Goal: Task Accomplishment & Management: Manage account settings

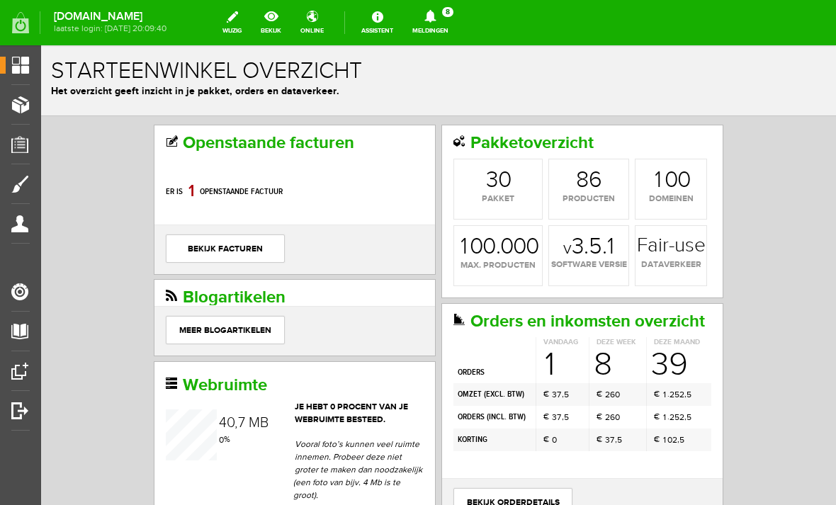
click at [24, 143] on span "Orders" at bounding box center [25, 144] width 39 height 12
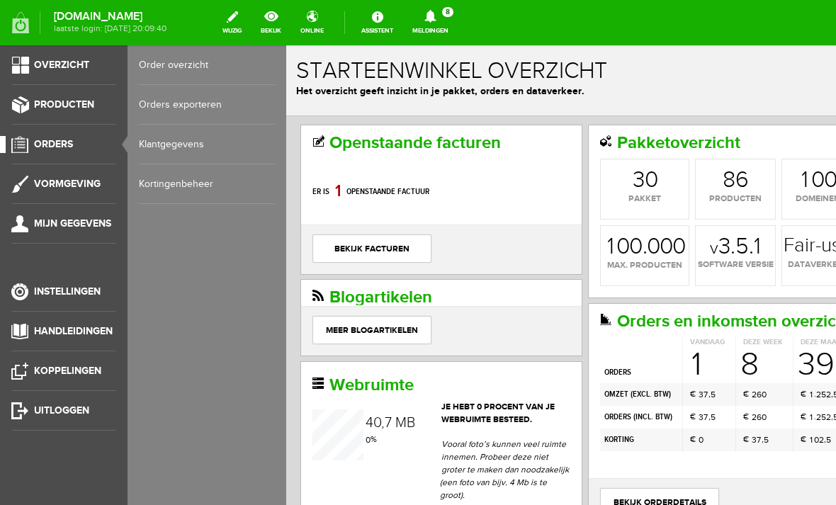
click at [160, 66] on link "Order overzicht" at bounding box center [207, 65] width 136 height 40
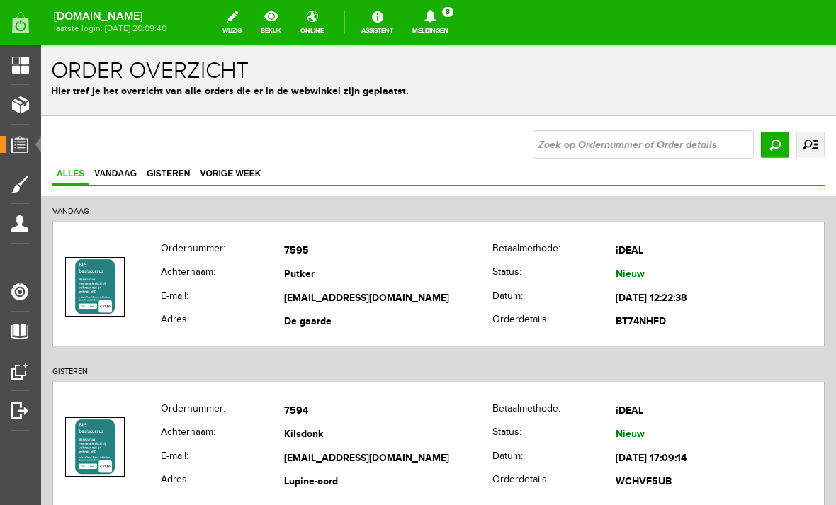
click at [166, 287] on th "E-mail:" at bounding box center [222, 299] width 123 height 24
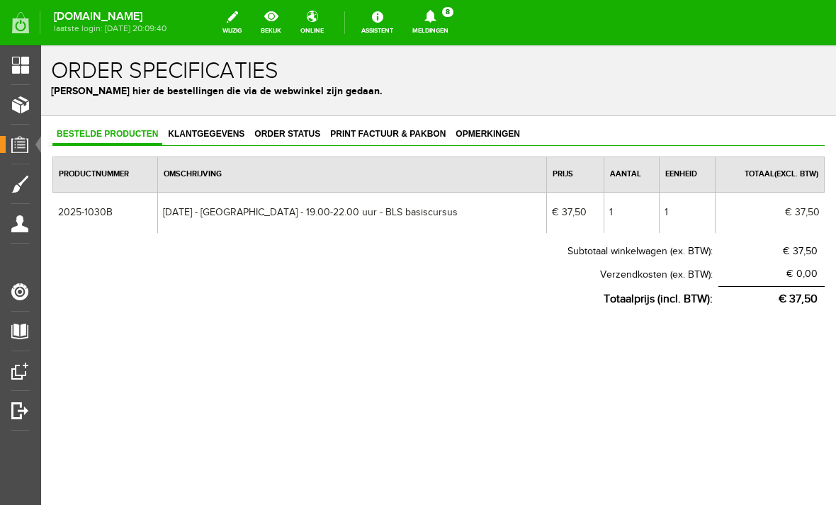
click at [183, 263] on th "Subtotaal winkelwagen (ex. BTW):" at bounding box center [385, 251] width 666 height 23
click at [207, 133] on span "Klantgegevens" at bounding box center [206, 134] width 85 height 10
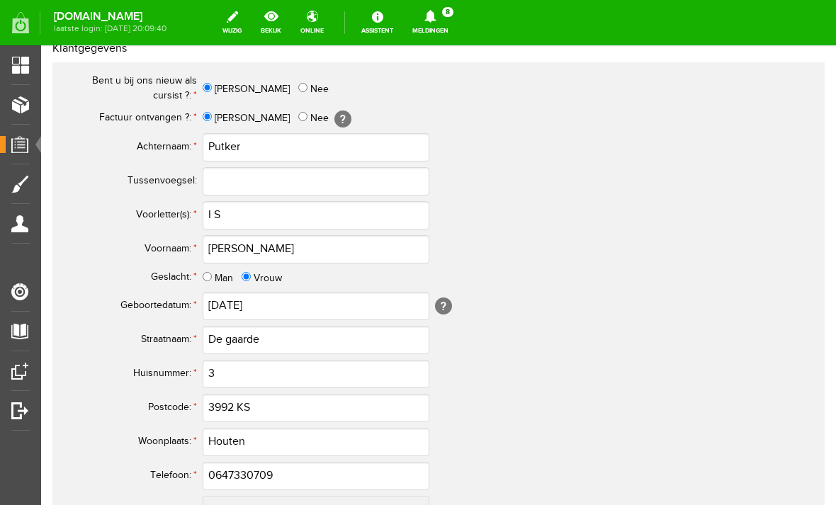
scroll to position [520, 0]
click at [248, 210] on input "I S" at bounding box center [316, 216] width 227 height 28
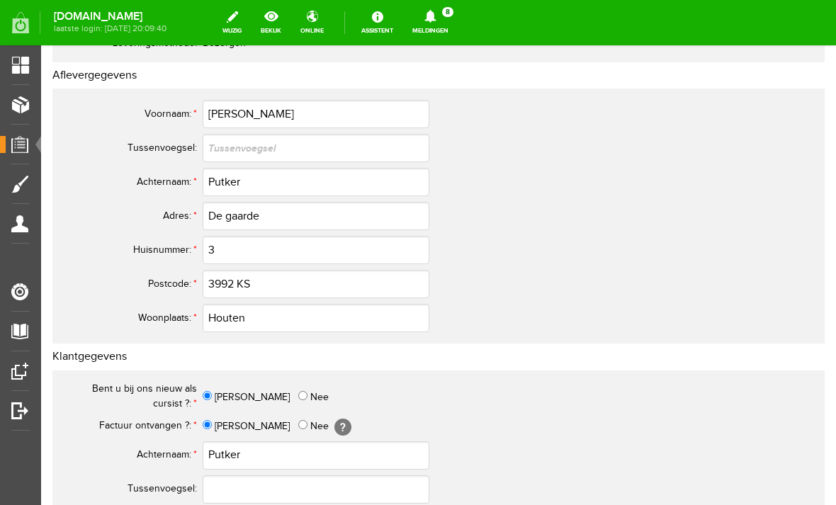
scroll to position [210, 0]
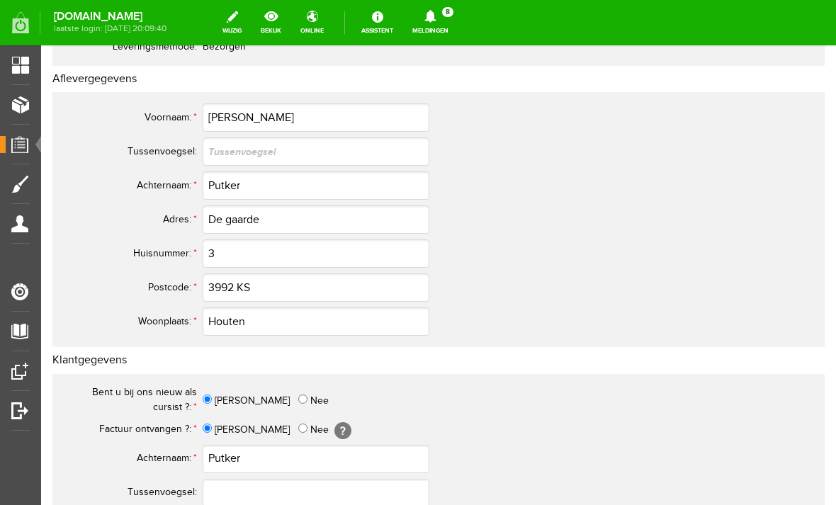
type input "I.S."
click at [232, 213] on input "De gaarde" at bounding box center [316, 219] width 227 height 28
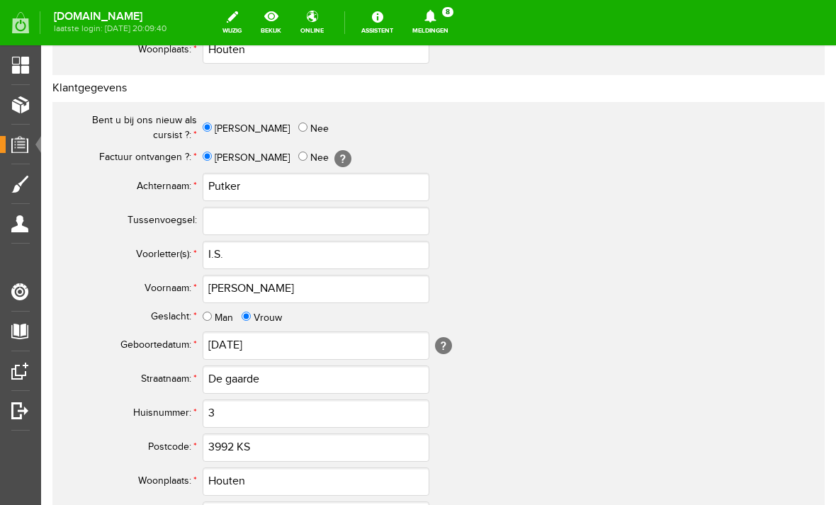
scroll to position [488, 0]
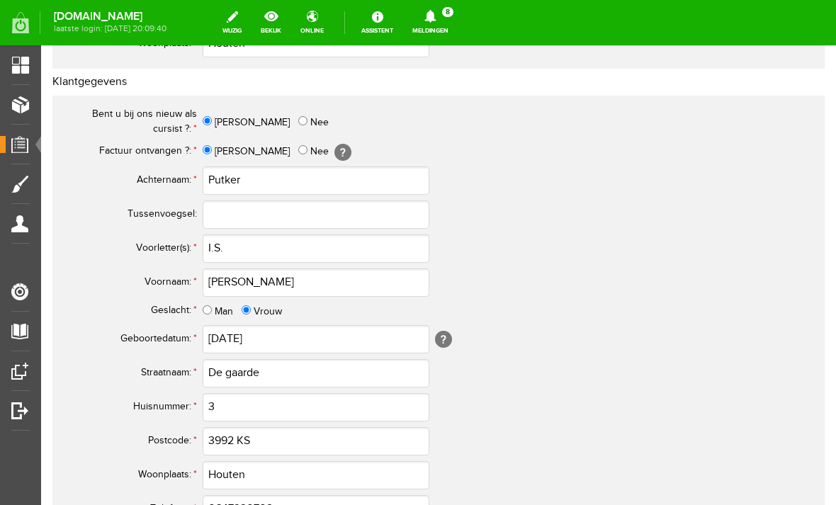
type input "De Gaarde"
click at [245, 375] on input "De gaarde" at bounding box center [316, 373] width 227 height 28
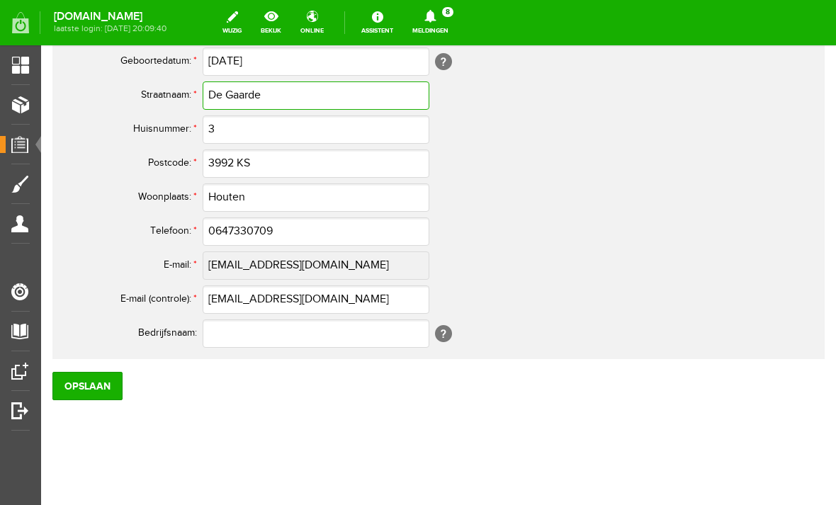
scroll to position [765, 0]
type input "De Gaarde"
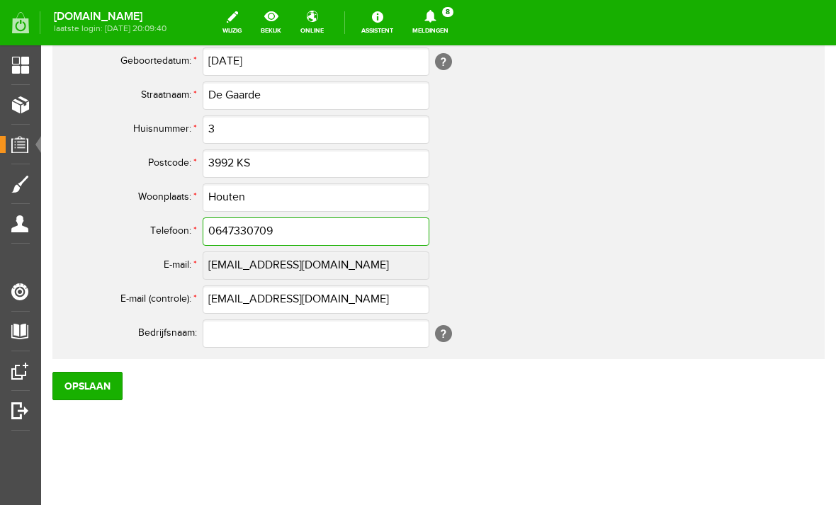
click at [220, 236] on input "0647330709" at bounding box center [316, 231] width 227 height 28
type input "06-47330709"
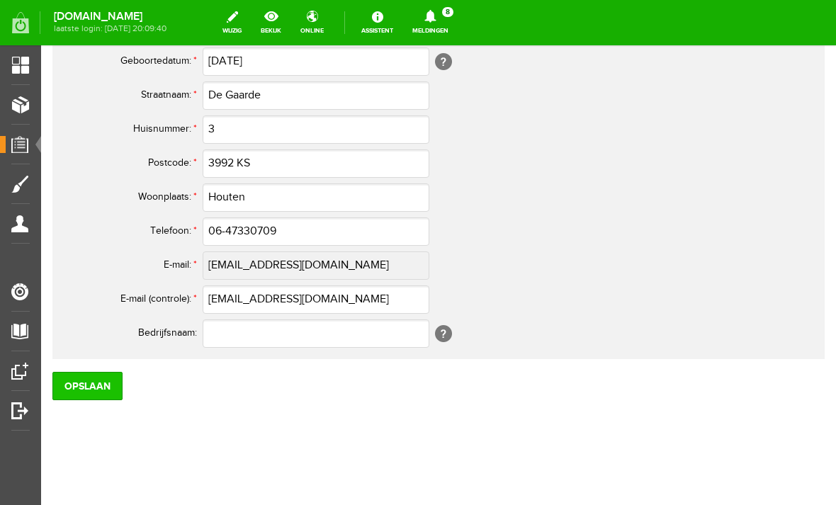
click at [85, 389] on input "Opslaan" at bounding box center [87, 386] width 70 height 28
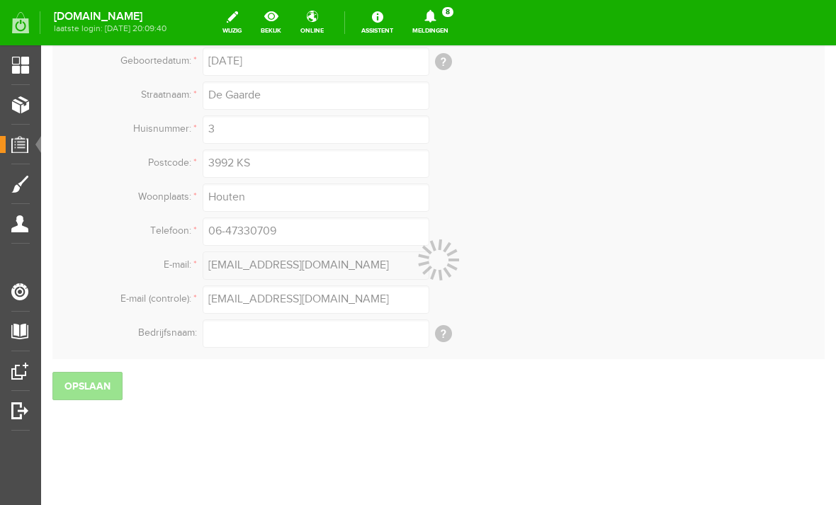
scroll to position [755, 0]
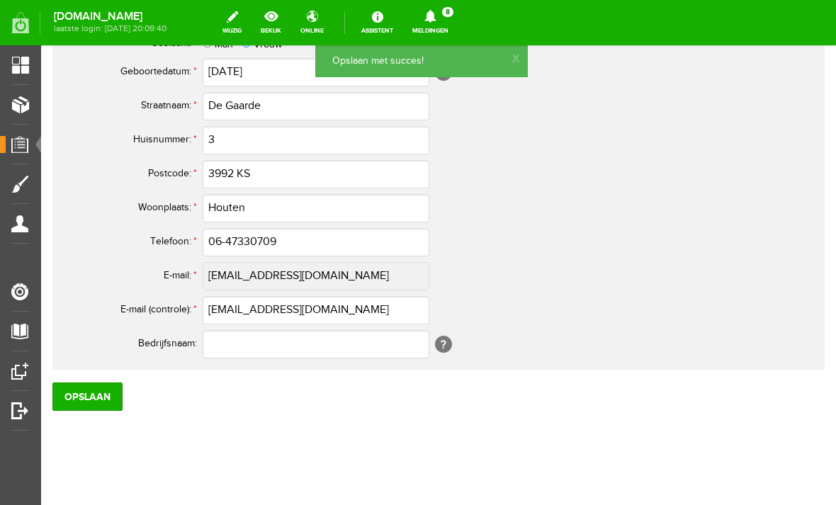
click at [21, 139] on span "Orders" at bounding box center [25, 144] width 39 height 12
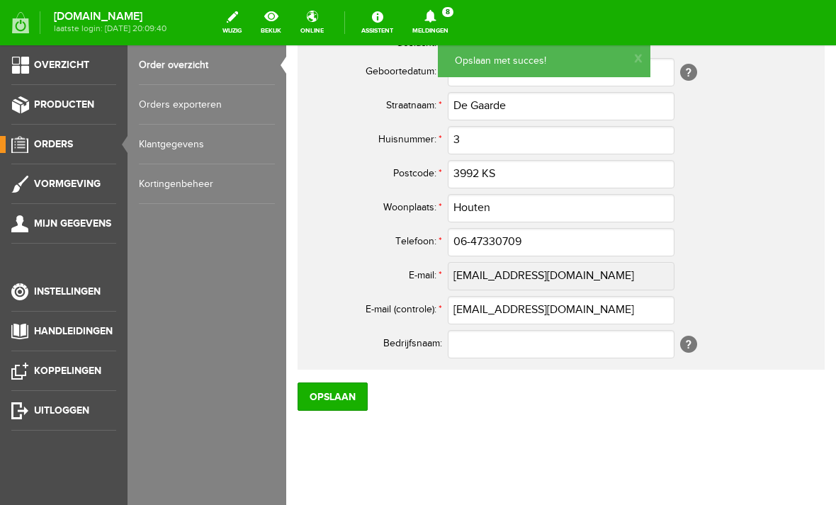
click at [164, 68] on link "Order overzicht" at bounding box center [207, 65] width 136 height 40
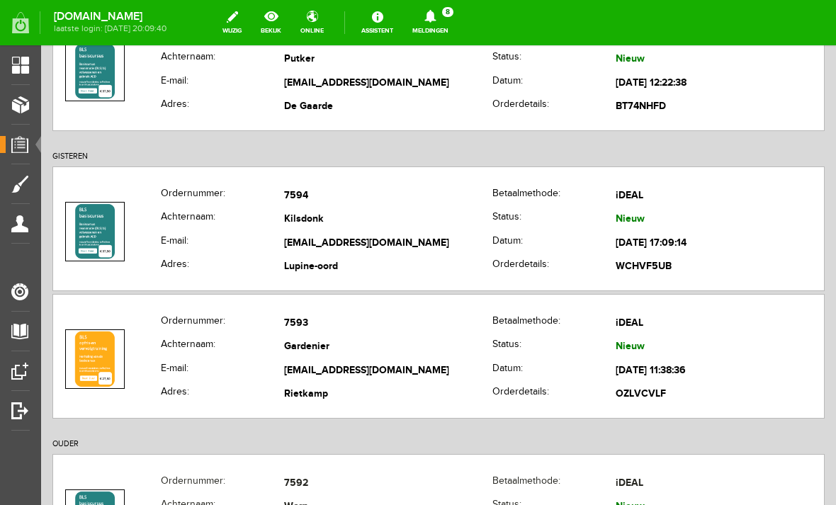
scroll to position [217, 0]
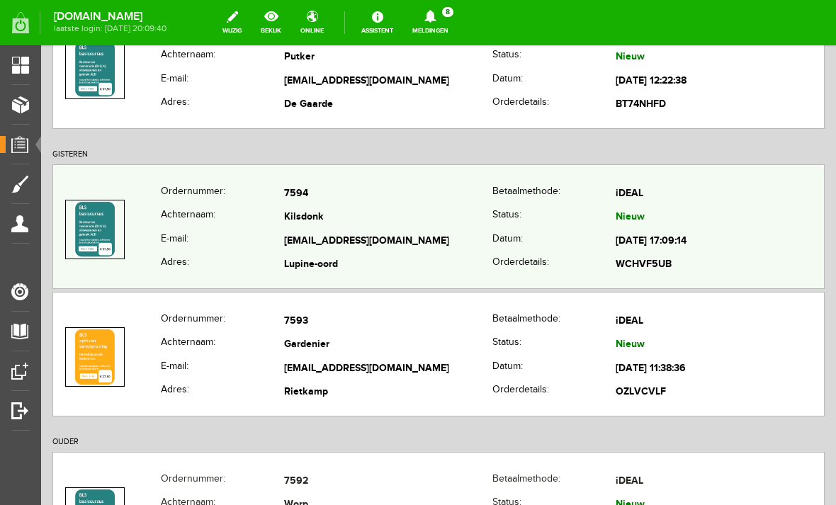
click at [161, 239] on th "E-mail:" at bounding box center [222, 241] width 123 height 24
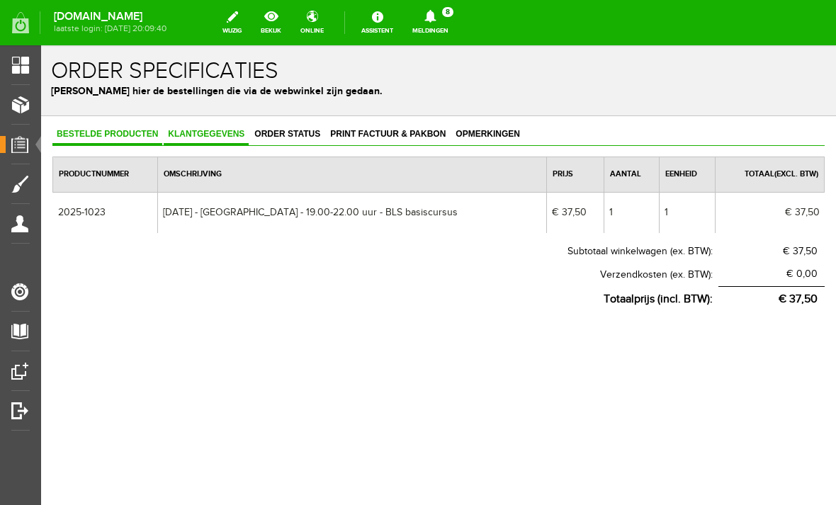
click at [192, 135] on span "Klantgegevens" at bounding box center [206, 134] width 85 height 10
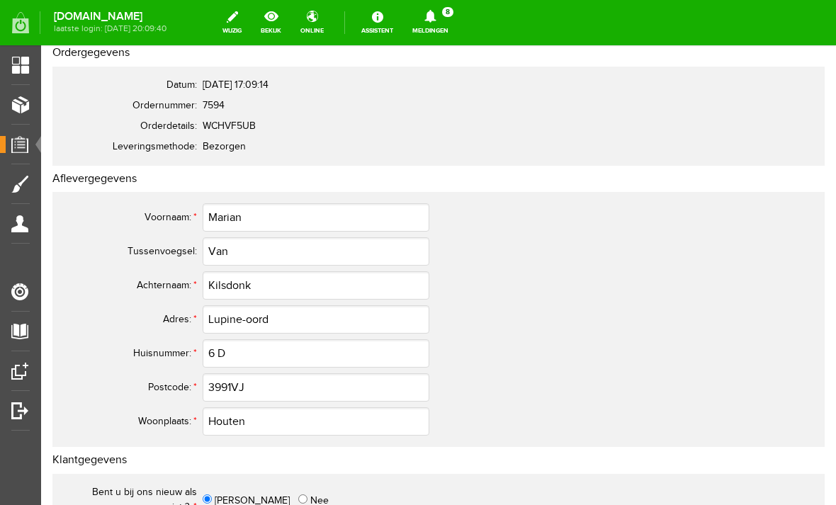
scroll to position [147, 0]
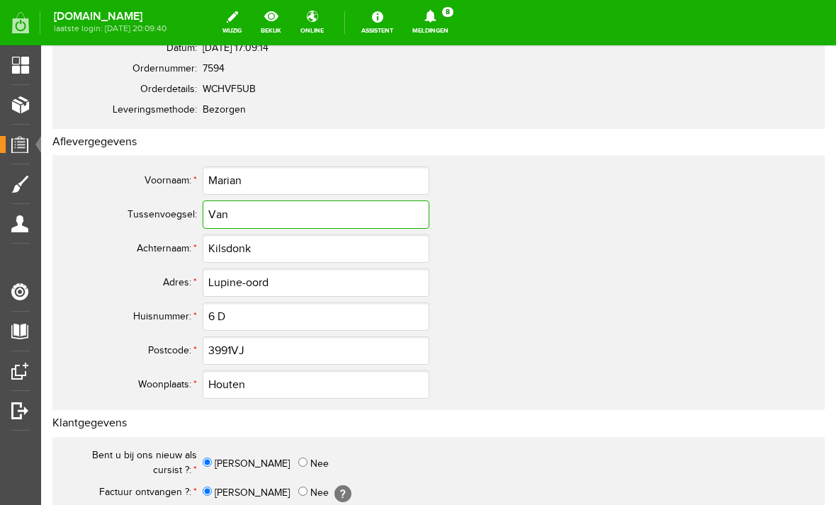
click at [212, 212] on input "Van" at bounding box center [316, 214] width 227 height 28
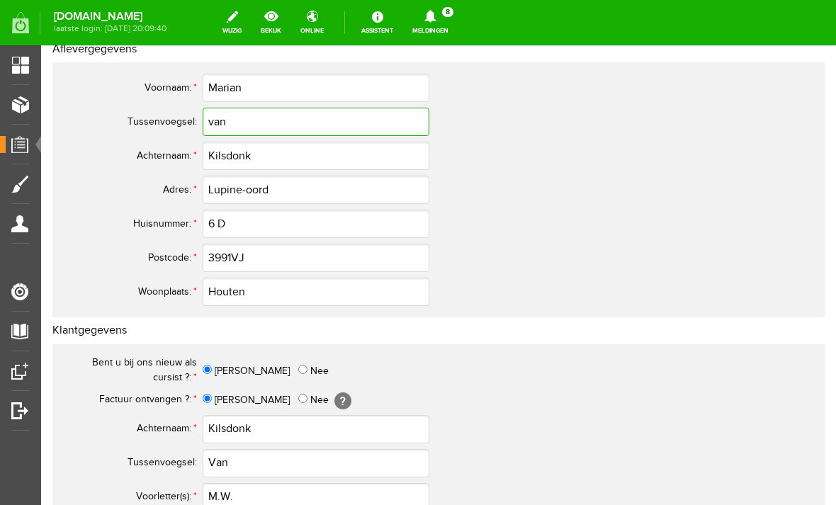
scroll to position [244, 0]
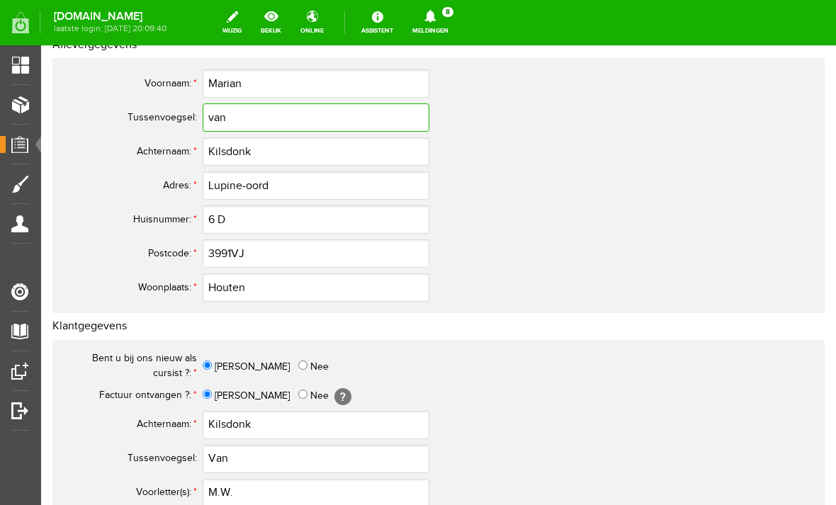
type input "van"
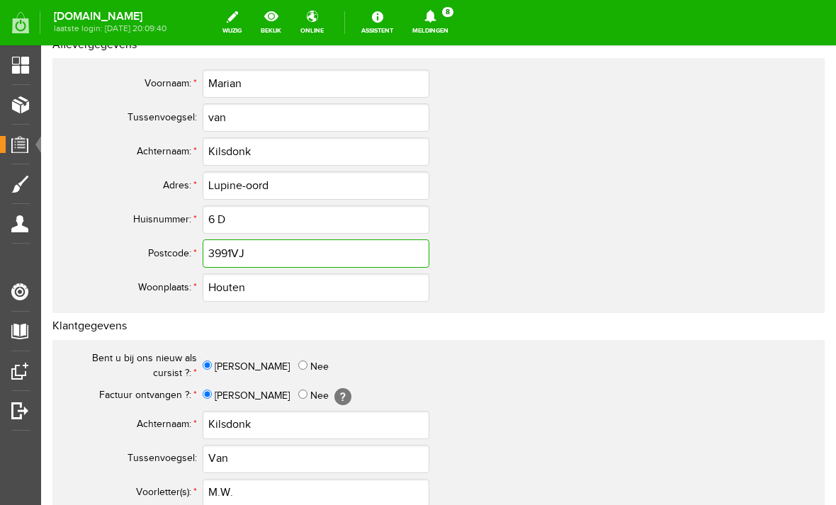
click at [256, 249] on input "3991VJ" at bounding box center [316, 253] width 227 height 28
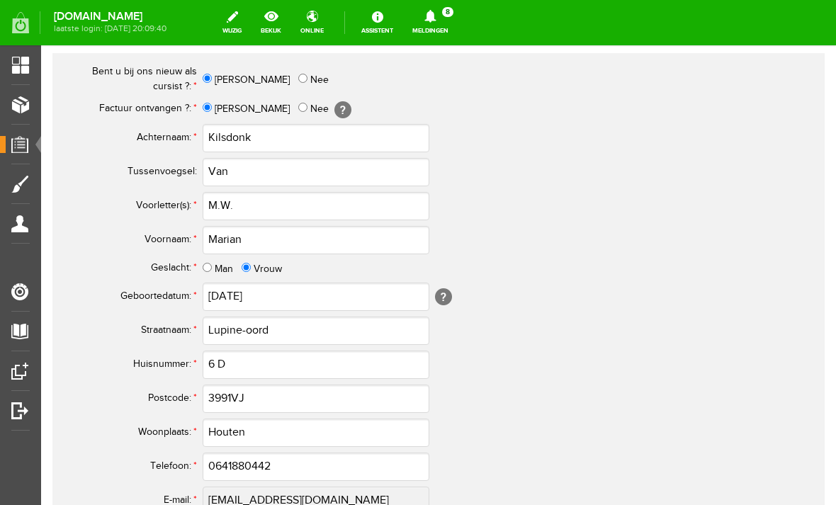
scroll to position [534, 0]
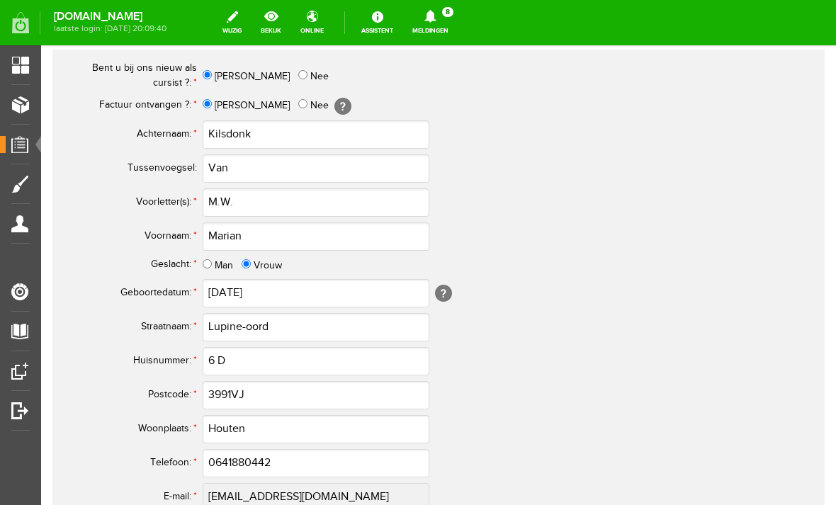
type input "3991 VJ"
click at [221, 165] on input "Van" at bounding box center [316, 168] width 227 height 28
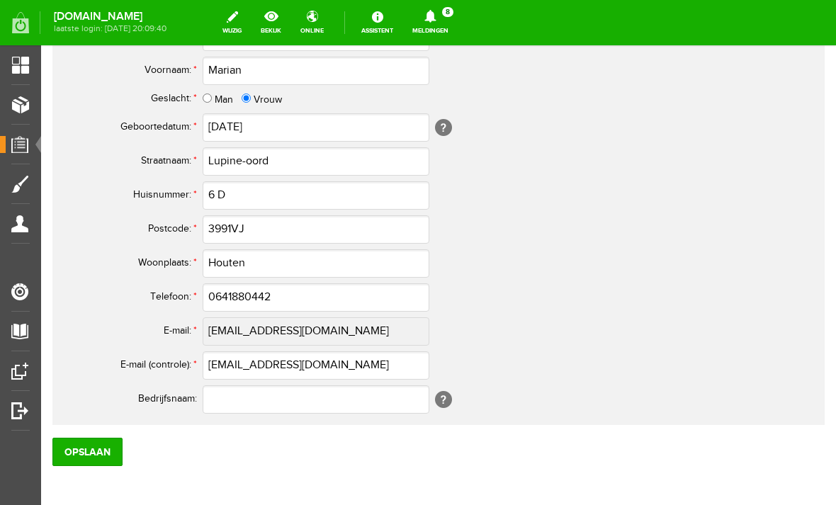
scroll to position [705, 0]
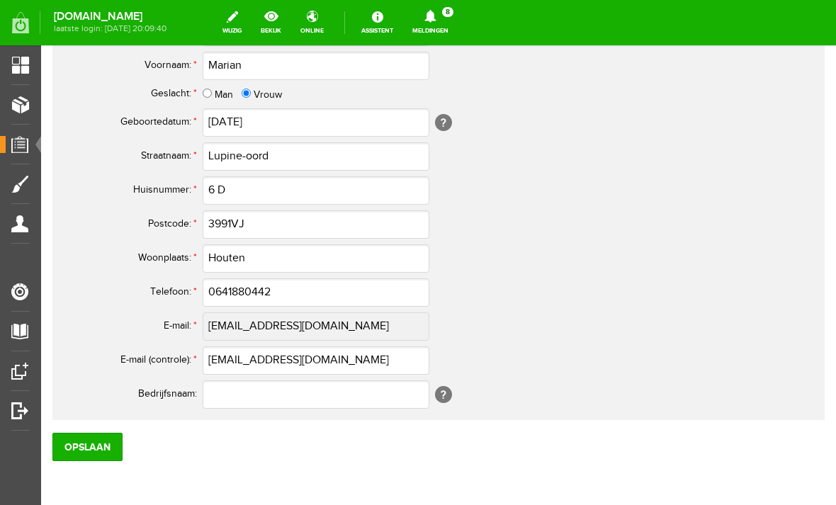
type input "van"
click at [261, 229] on input "3991VJ" at bounding box center [316, 224] width 227 height 28
type input "3991 VJ"
click at [291, 293] on input "0641880442" at bounding box center [316, 292] width 227 height 28
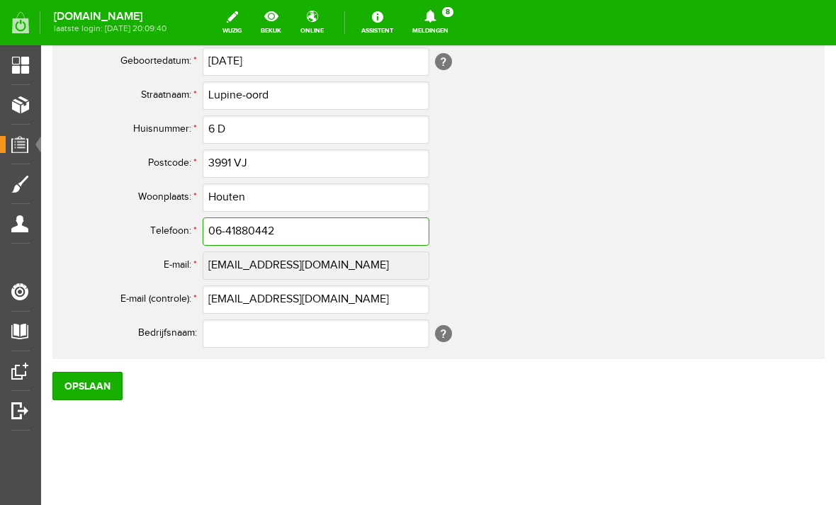
scroll to position [765, 0]
type input "06-41880442"
click at [94, 387] on input "Opslaan" at bounding box center [87, 386] width 70 height 28
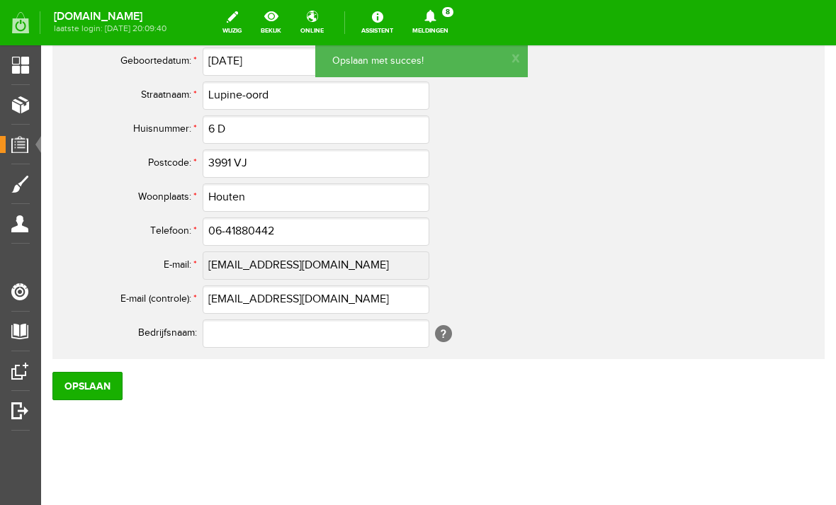
scroll to position [755, 0]
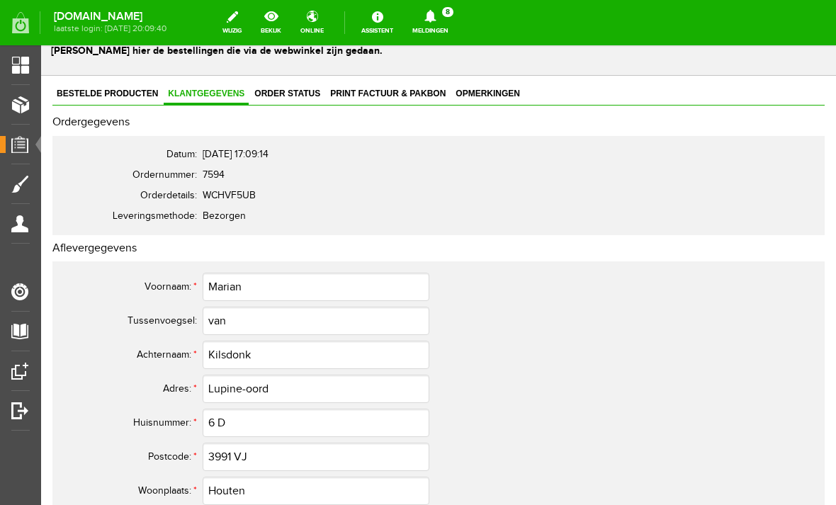
click at [24, 146] on span "Orders" at bounding box center [25, 144] width 39 height 12
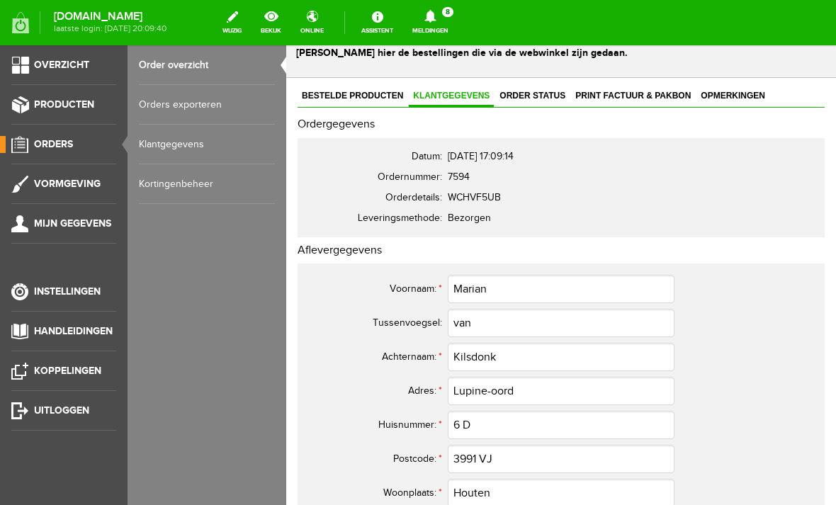
click at [156, 67] on link "Order overzicht" at bounding box center [207, 65] width 136 height 40
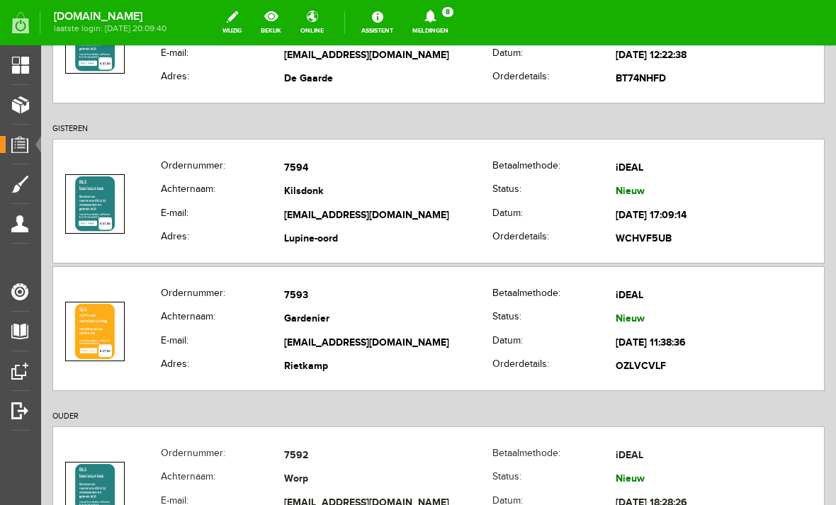
scroll to position [249, 0]
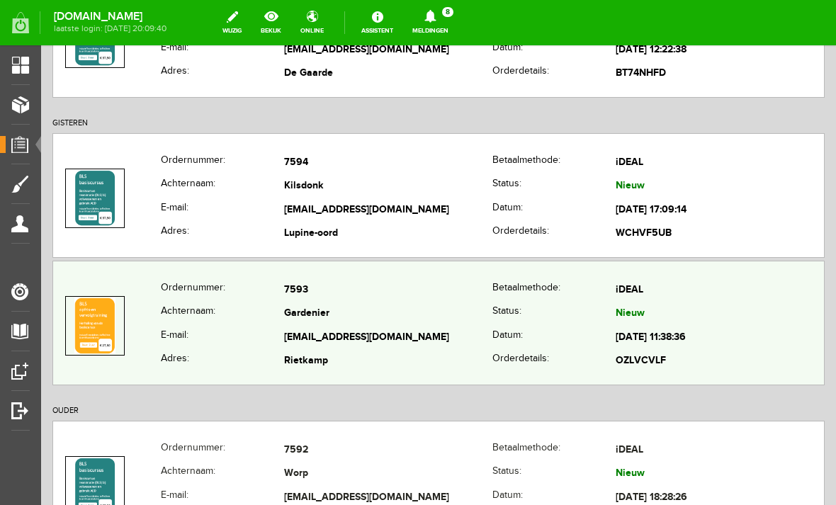
click at [123, 326] on link at bounding box center [94, 325] width 59 height 59
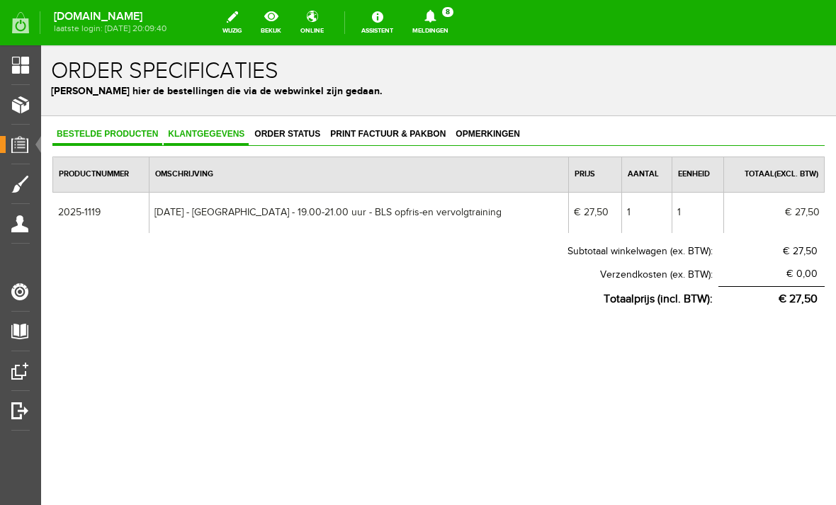
click at [209, 132] on span "Klantgegevens" at bounding box center [206, 134] width 85 height 10
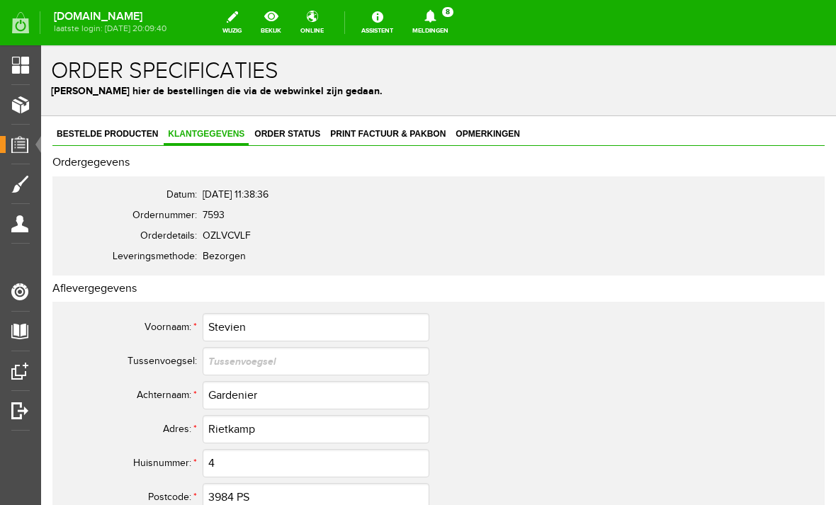
click at [19, 141] on span "Orders" at bounding box center [25, 144] width 39 height 12
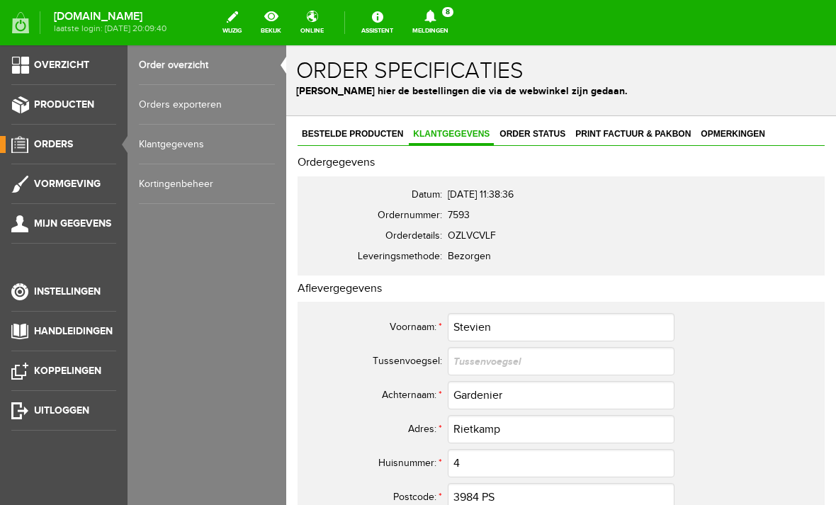
click at [178, 62] on link "Order overzicht" at bounding box center [207, 65] width 136 height 40
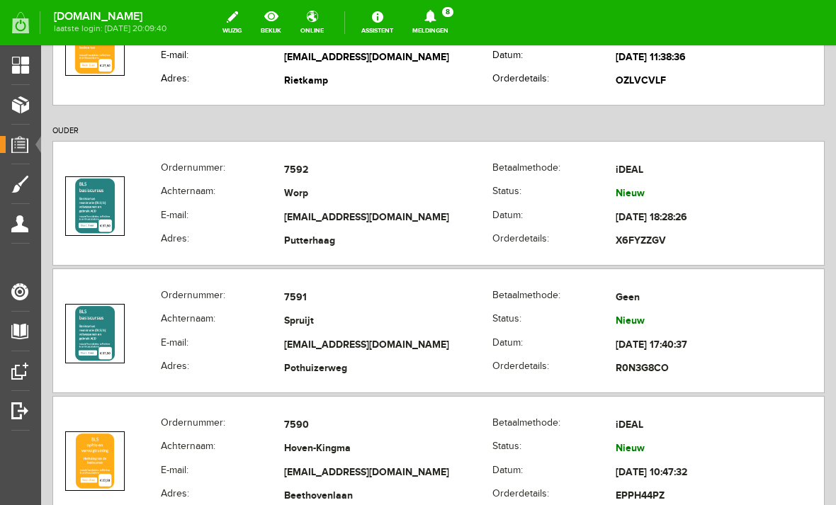
scroll to position [530, 0]
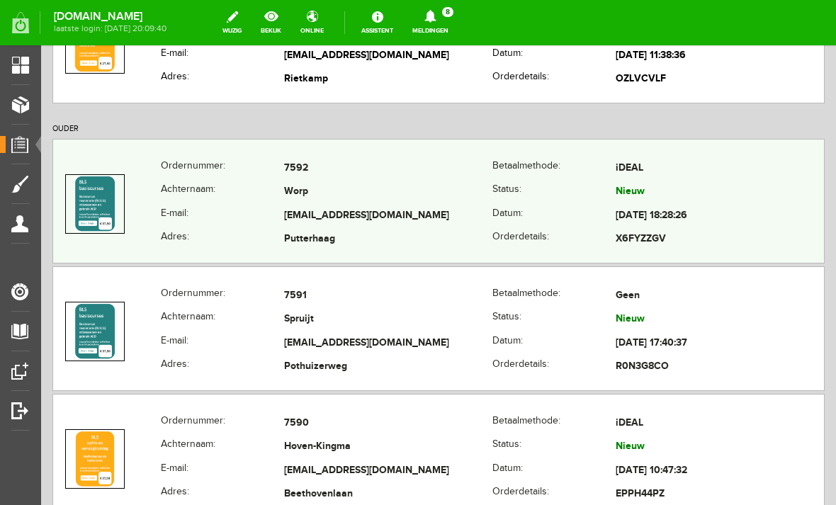
click at [99, 210] on img at bounding box center [95, 204] width 42 height 57
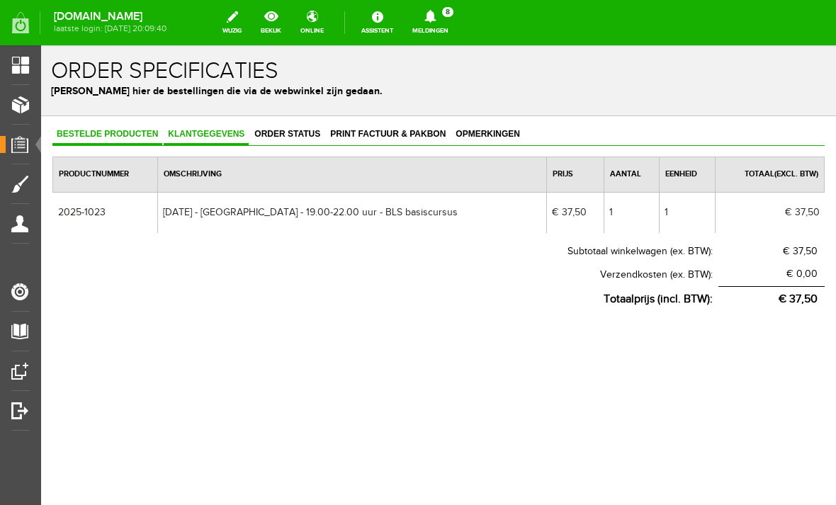
click at [207, 135] on span "Klantgegevens" at bounding box center [206, 134] width 85 height 10
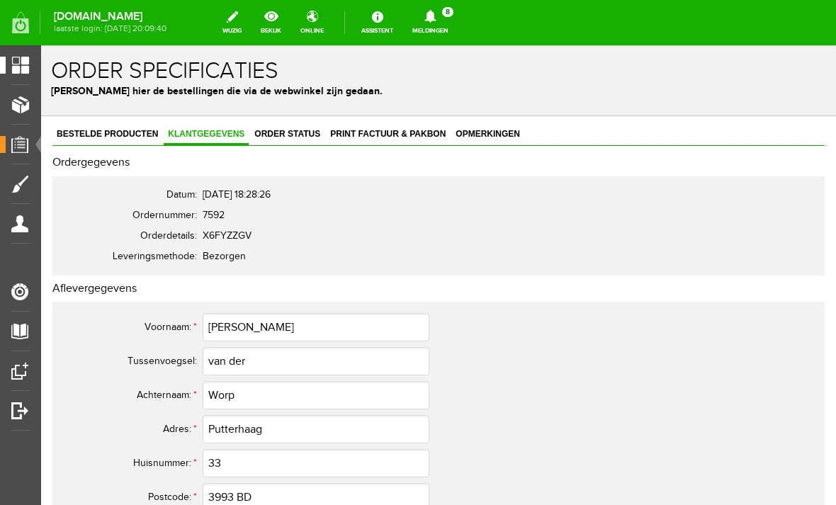
click at [25, 59] on span "Overzicht" at bounding box center [33, 65] width 55 height 12
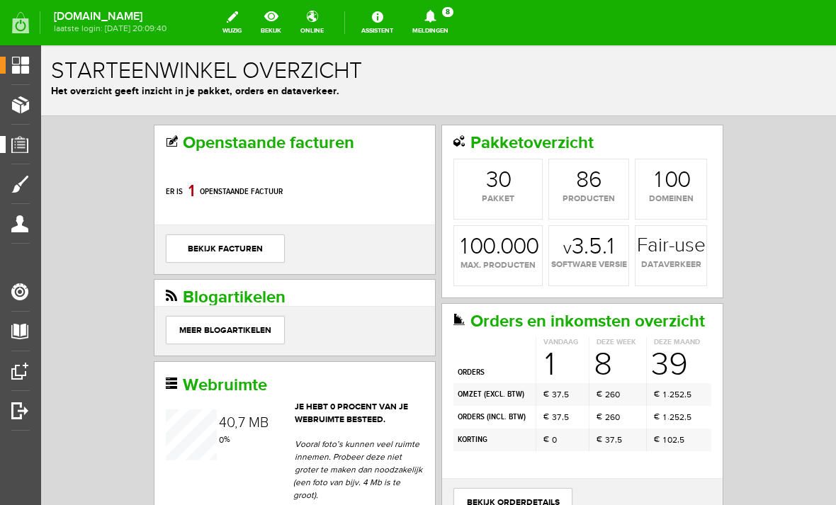
click at [22, 147] on span "Orders" at bounding box center [25, 144] width 39 height 12
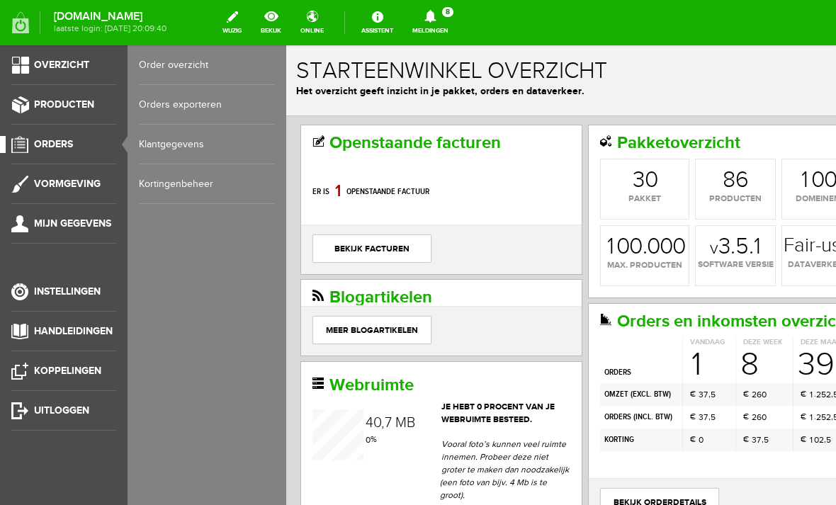
click at [161, 67] on link "Order overzicht" at bounding box center [207, 65] width 136 height 40
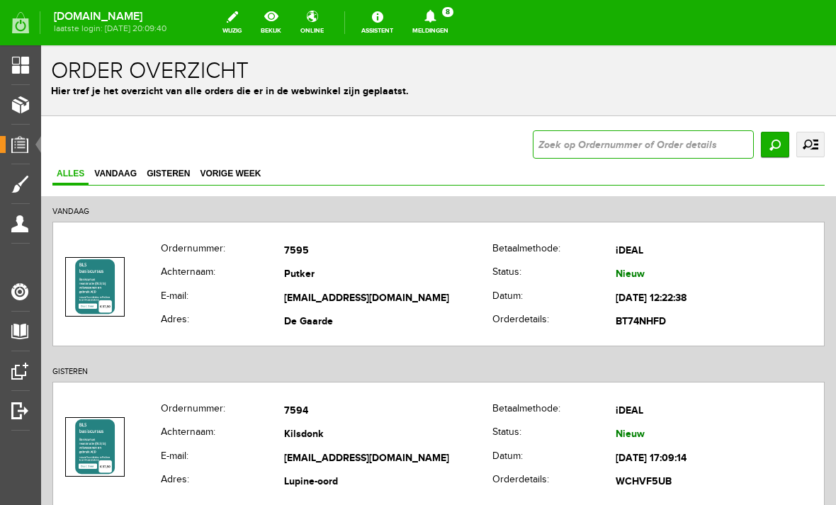
click at [539, 145] on input "text" at bounding box center [643, 144] width 221 height 28
type input "7433"
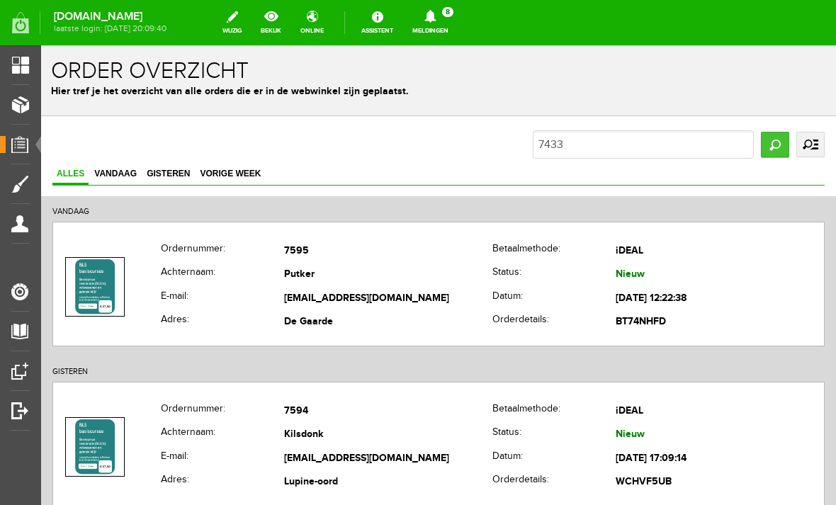
click at [761, 147] on input "Zoeken" at bounding box center [775, 144] width 28 height 25
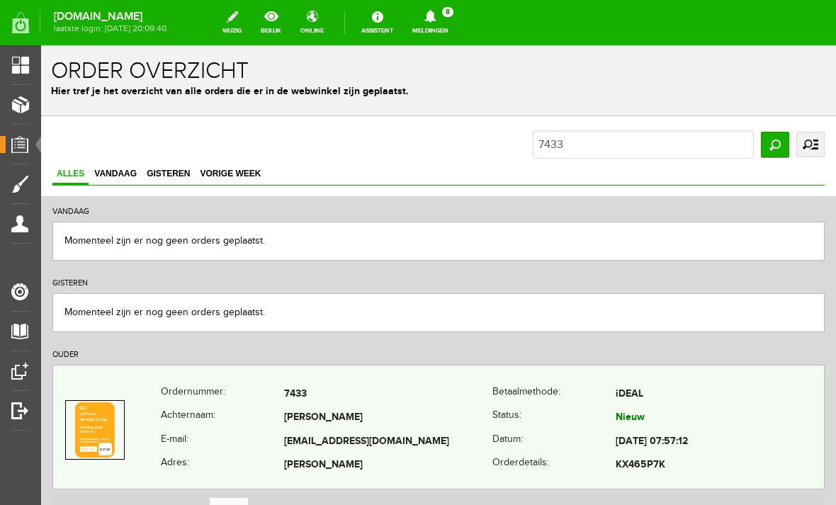
click at [324, 430] on td "[EMAIL_ADDRESS][DOMAIN_NAME]" at bounding box center [388, 442] width 208 height 24
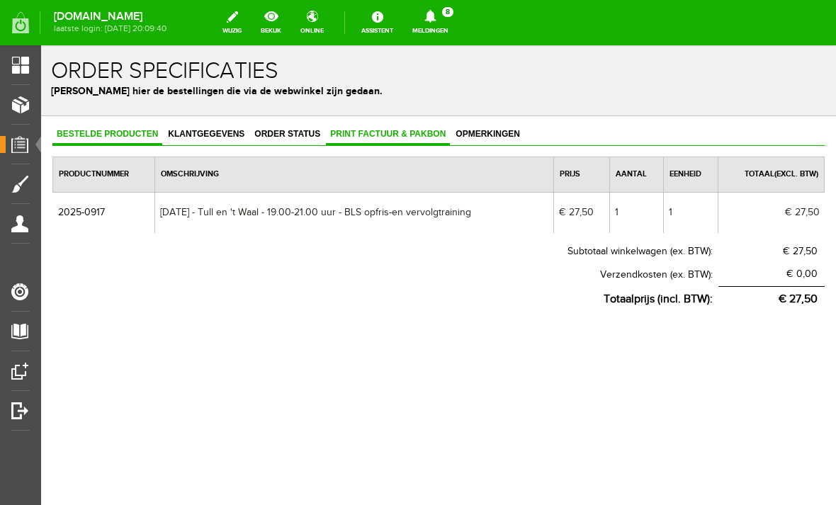
click at [406, 137] on span "Print factuur & pakbon" at bounding box center [388, 134] width 124 height 10
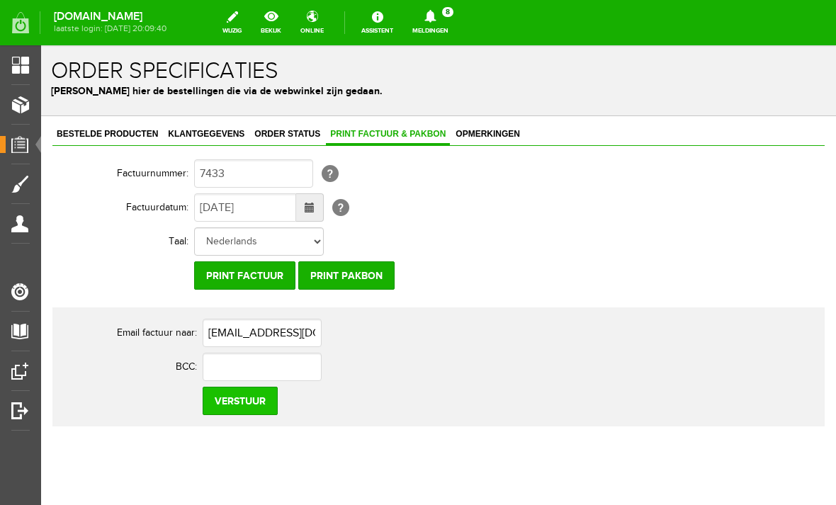
click at [235, 406] on input "Verstuur" at bounding box center [240, 401] width 75 height 28
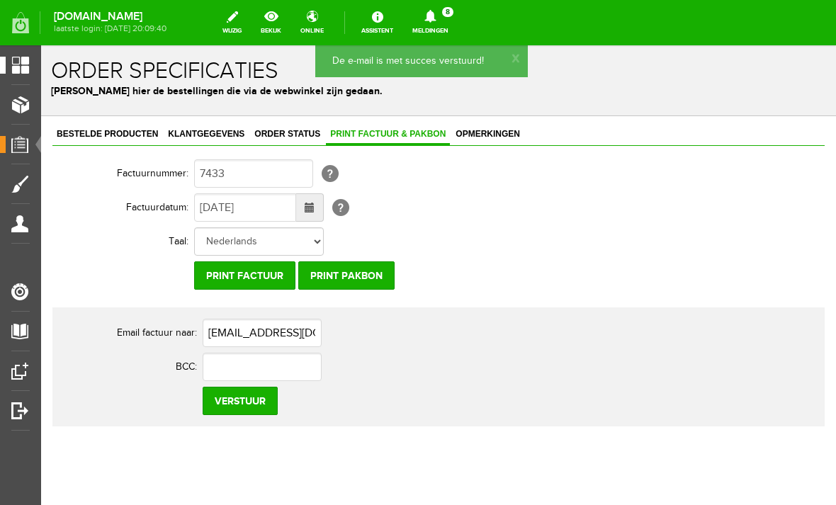
click at [23, 67] on span "Overzicht" at bounding box center [33, 65] width 55 height 12
